Goal: Check status: Check status

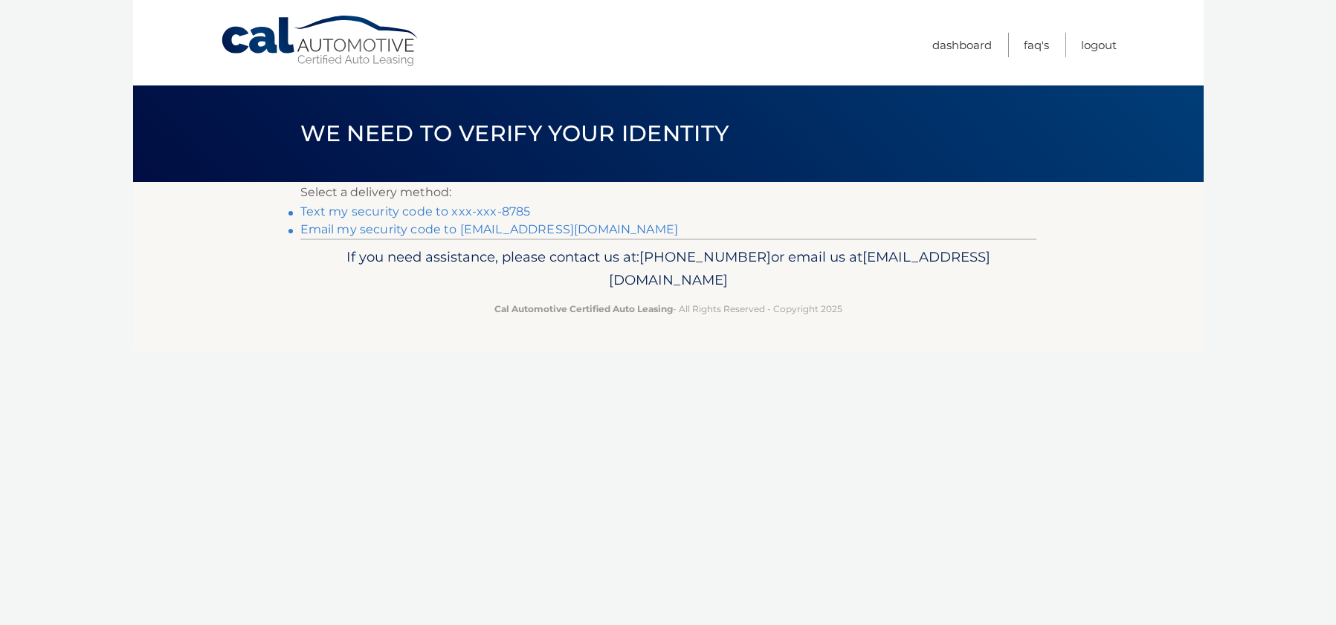
click at [377, 211] on link "Text my security code to xxx-xxx-8785" at bounding box center [415, 211] width 231 height 14
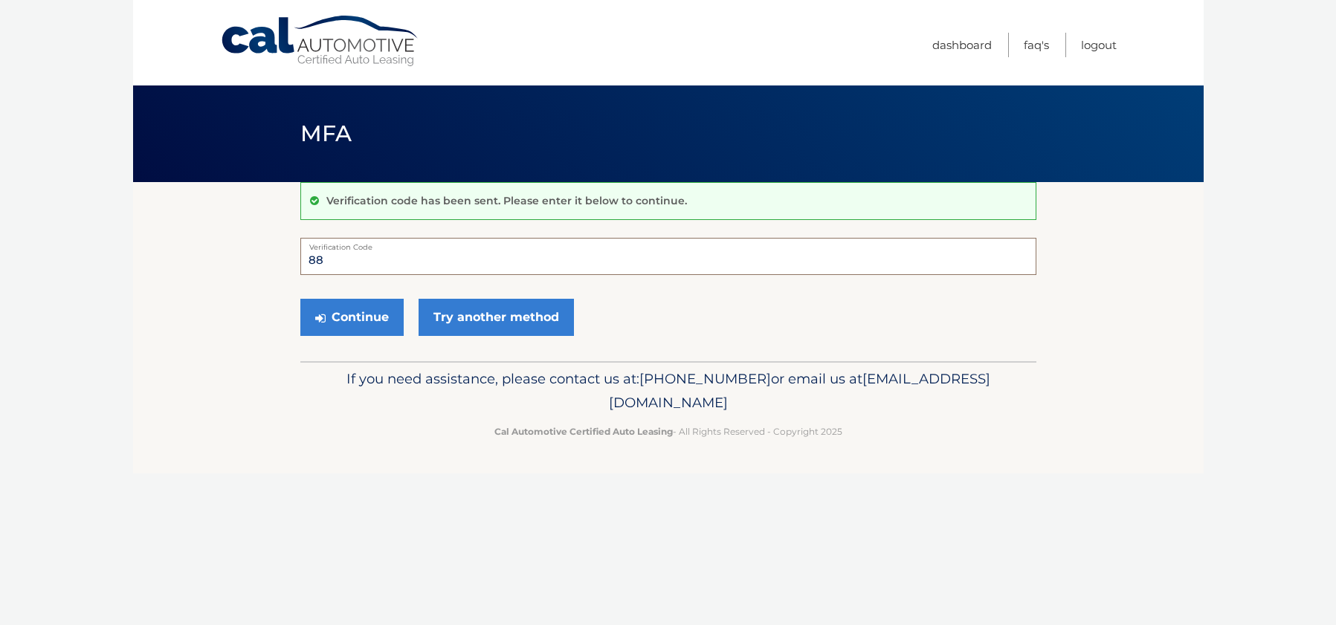
type input "8"
type input "784757"
click at [342, 315] on button "Continue" at bounding box center [351, 317] width 103 height 37
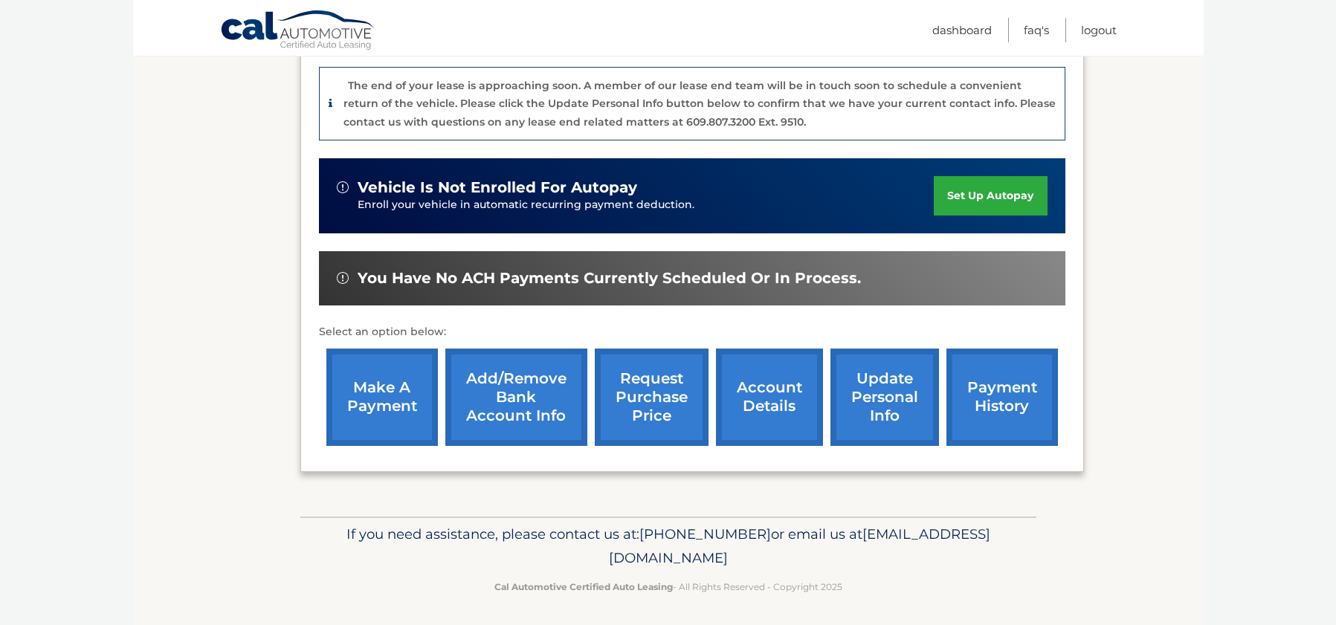
scroll to position [384, 0]
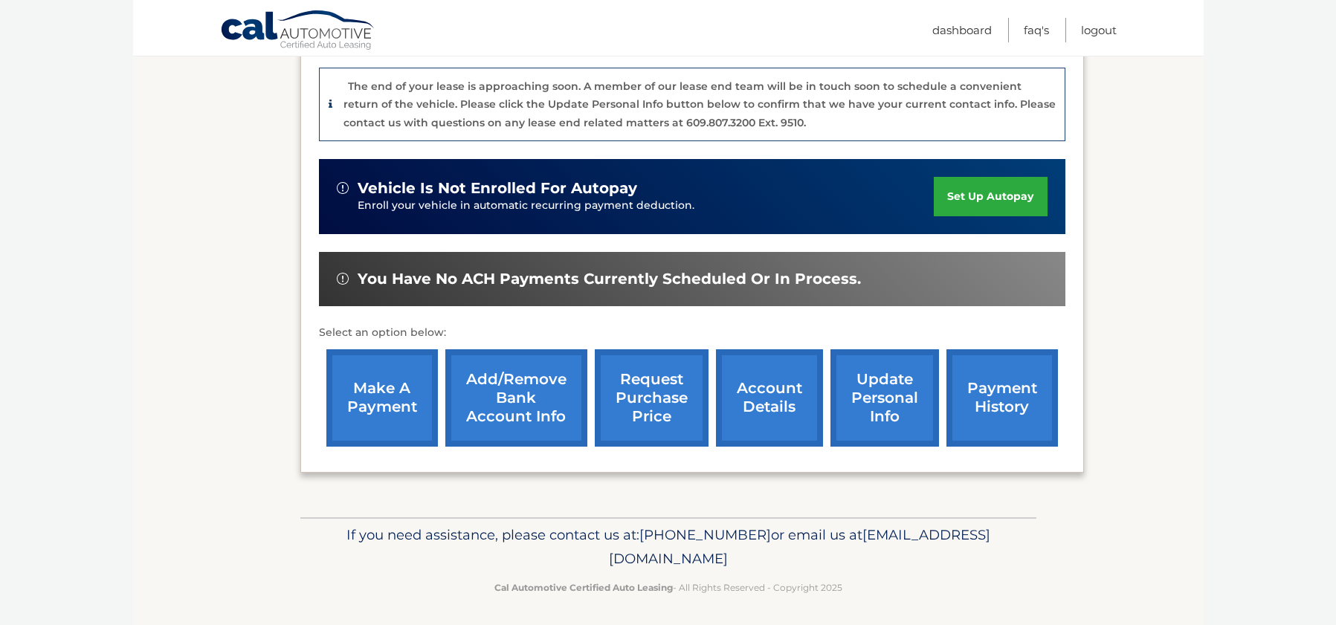
click at [654, 393] on link "request purchase price" at bounding box center [652, 397] width 114 height 97
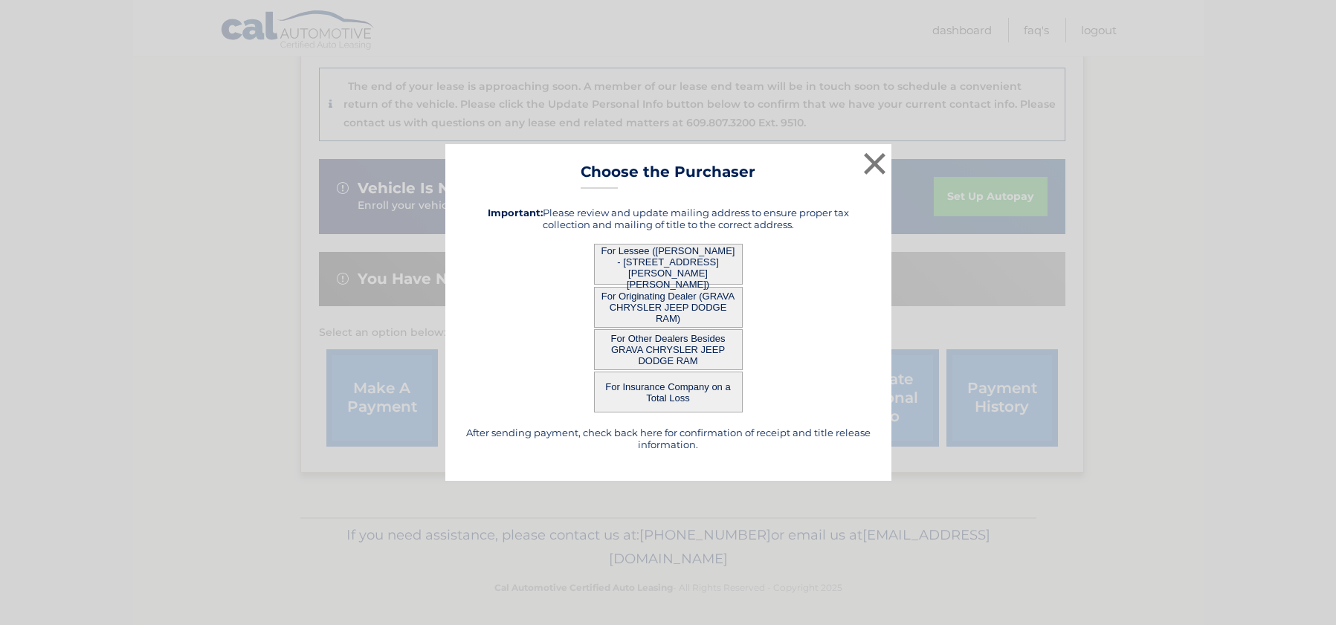
click at [660, 261] on button "For Lessee ([PERSON_NAME] - [STREET_ADDRESS][PERSON_NAME][PERSON_NAME])" at bounding box center [668, 264] width 149 height 41
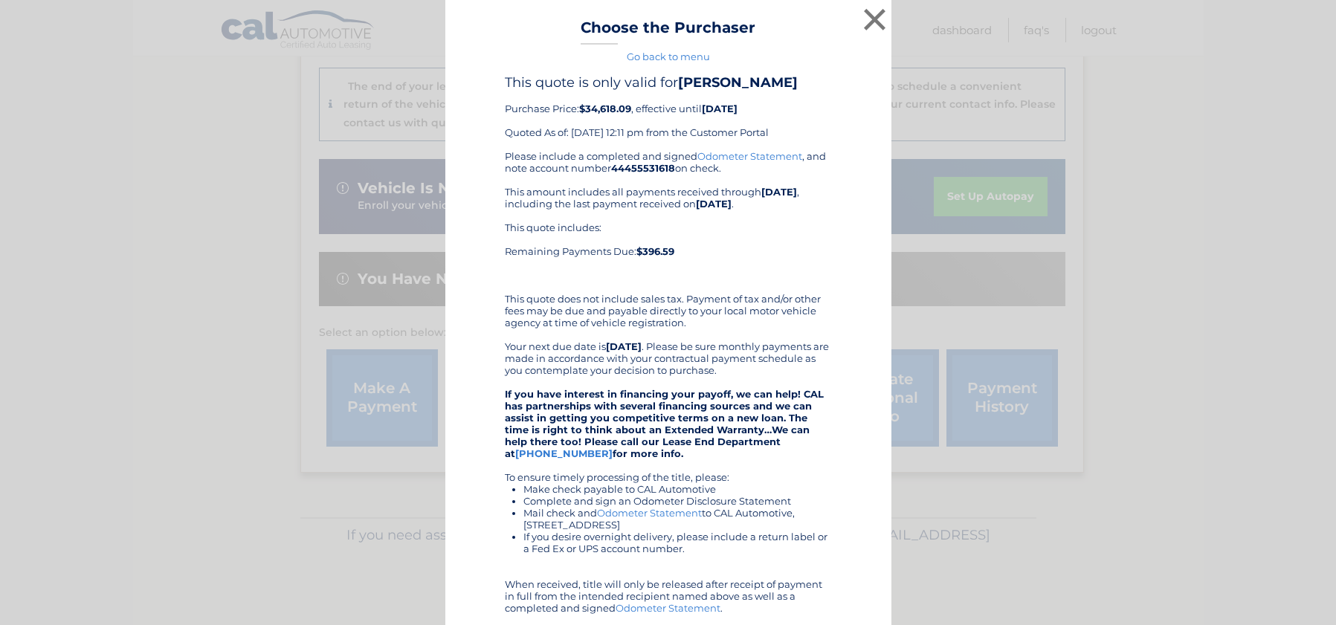
scroll to position [0, 0]
